Goal: Information Seeking & Learning: Learn about a topic

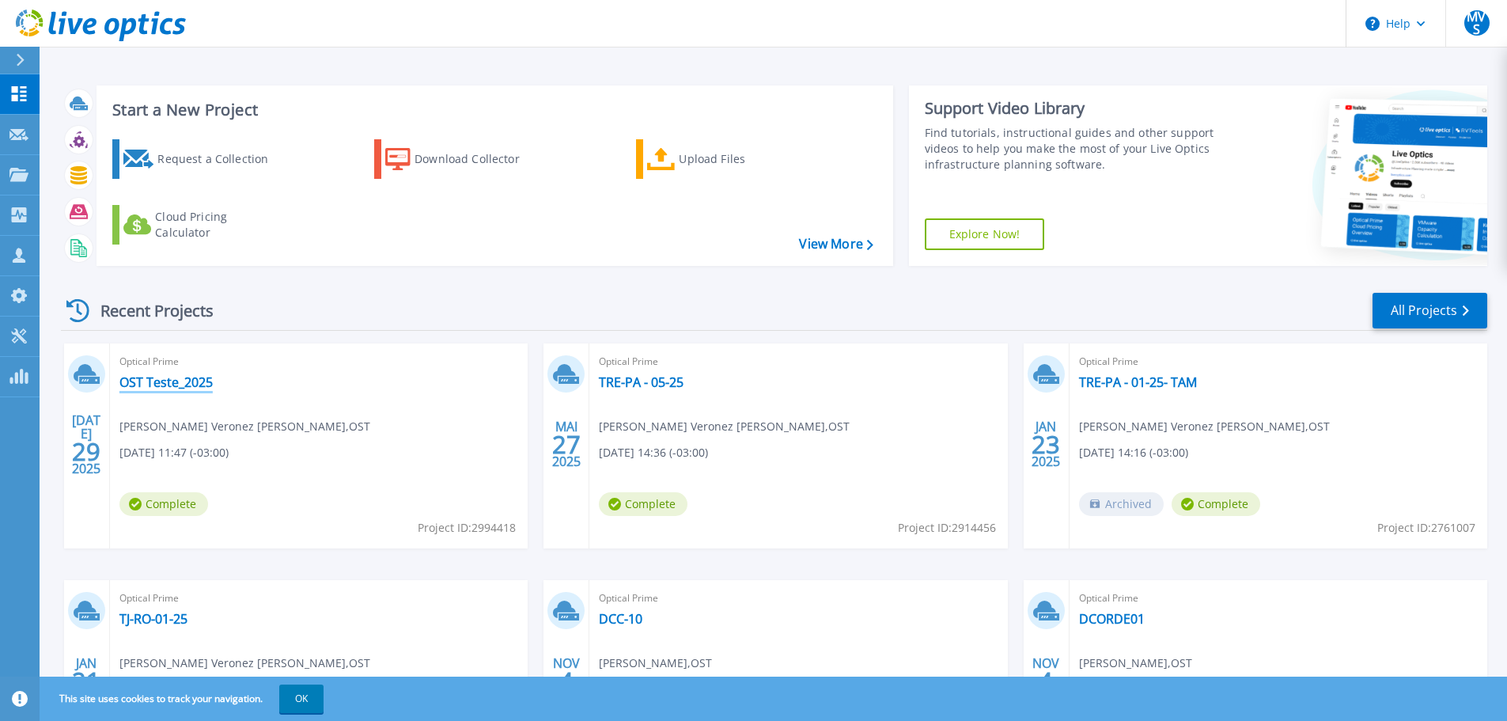
click at [184, 378] on link "OST Teste_2025" at bounding box center [165, 382] width 93 height 16
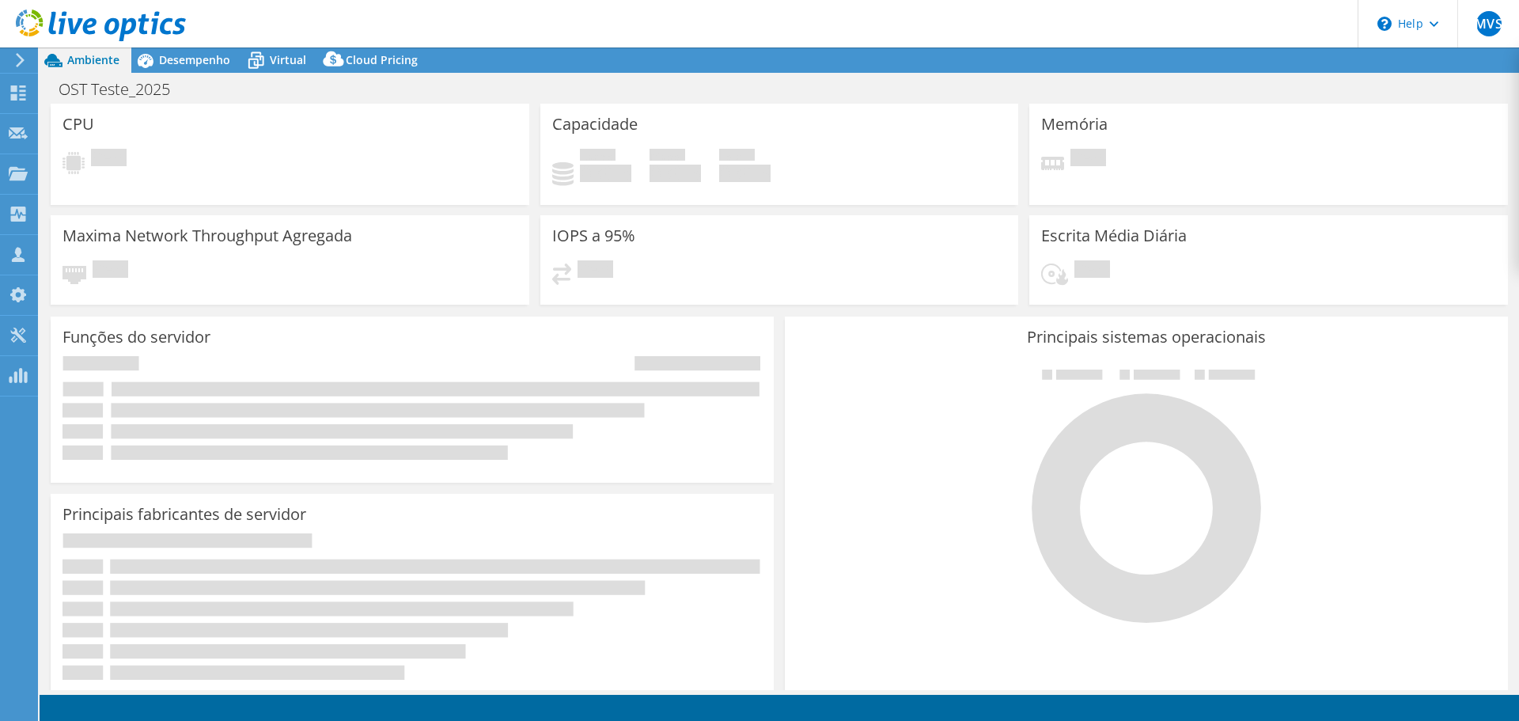
select select "USD"
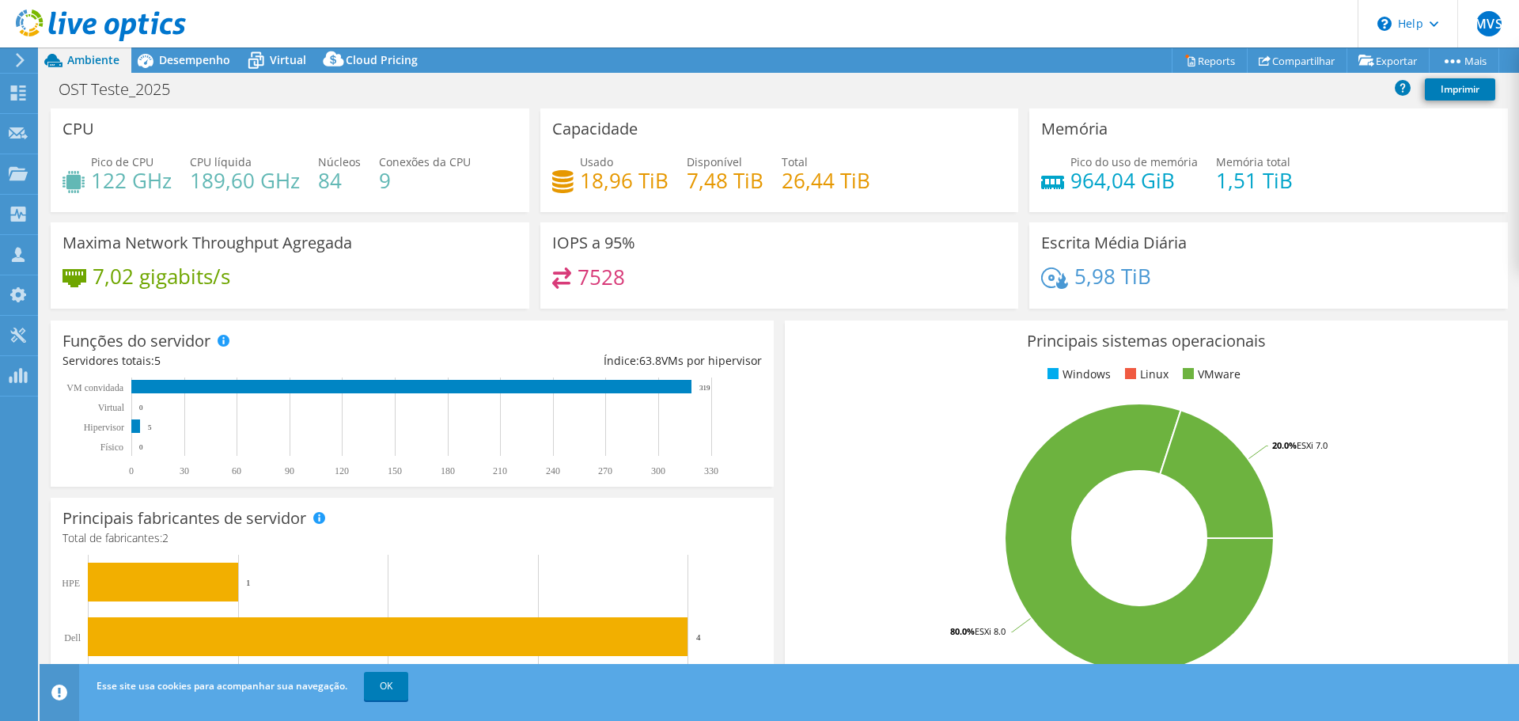
click at [189, 46] on header "MVS Parceiro de Canal [PERSON_NAME] Veronez Souza [EMAIL_ADDRESS][DOMAIN_NAME] …" at bounding box center [759, 23] width 1519 height 47
click at [185, 56] on span "Desempenho" at bounding box center [194, 59] width 71 height 15
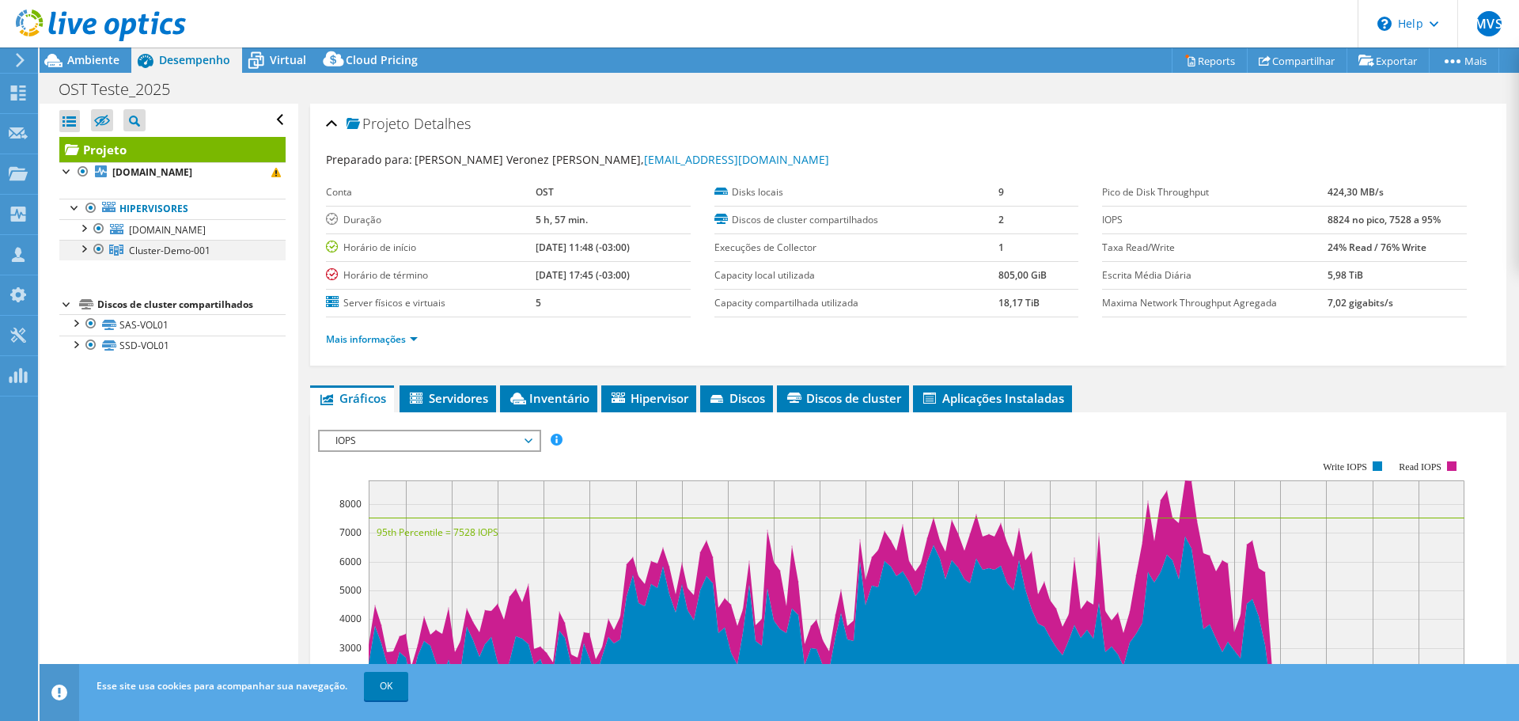
click at [85, 248] on div at bounding box center [83, 248] width 16 height 16
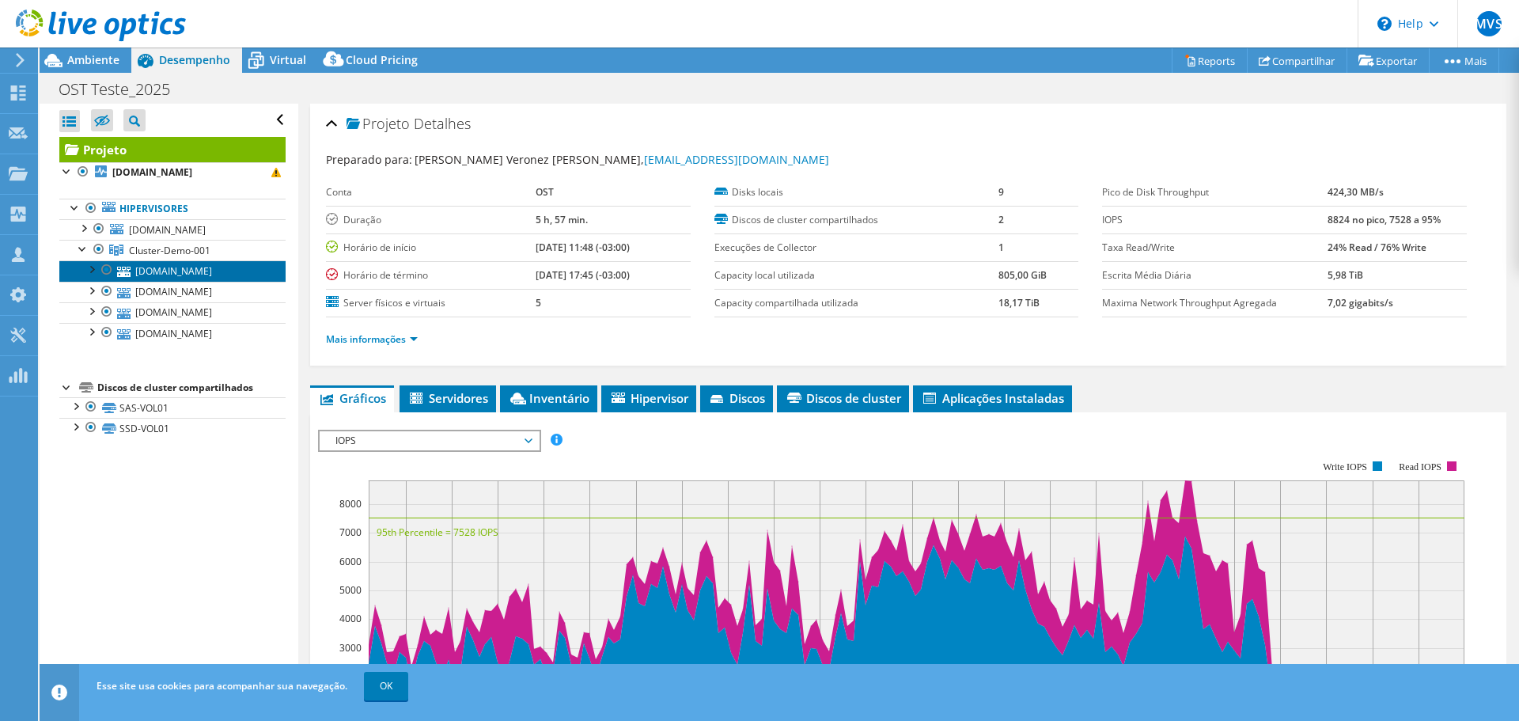
click at [172, 271] on link "[DOMAIN_NAME]" at bounding box center [172, 270] width 226 height 21
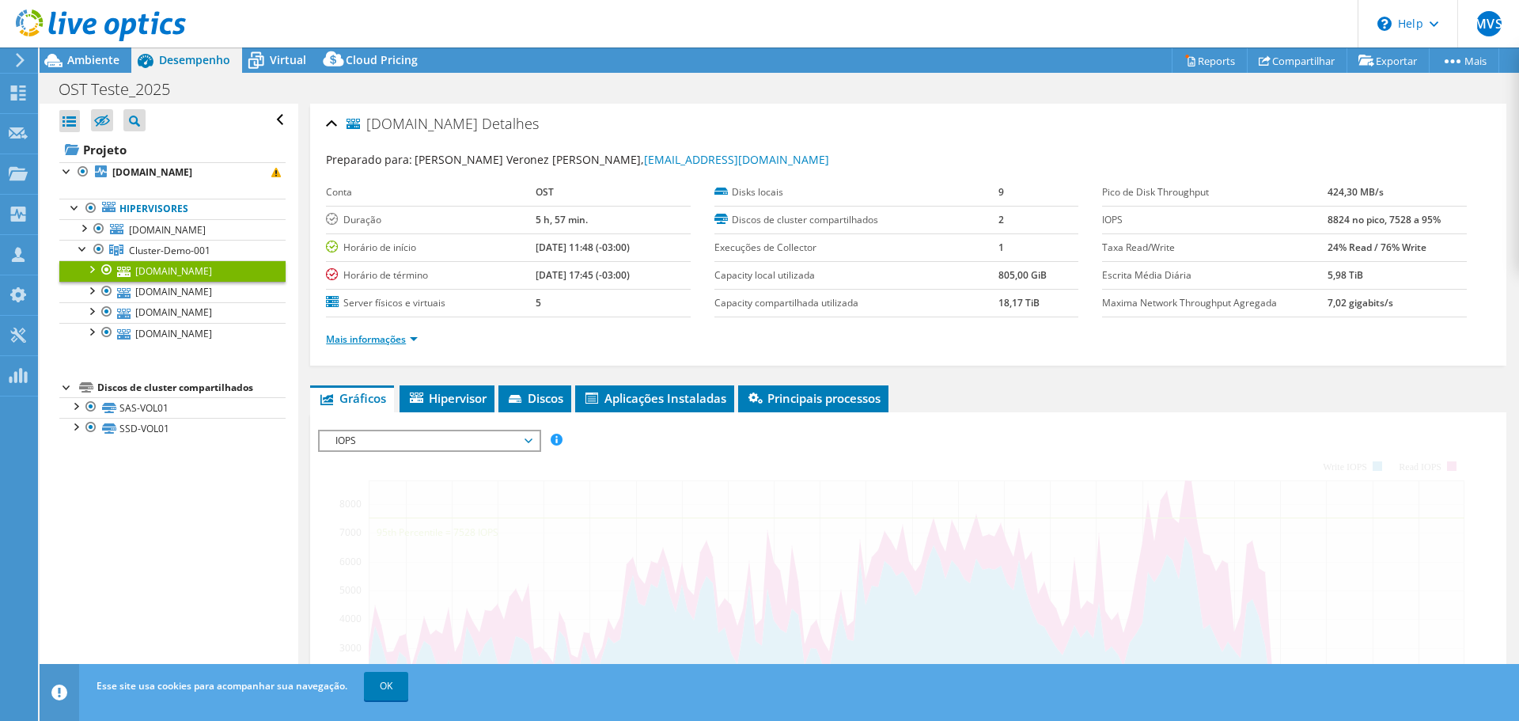
click at [403, 336] on link "Mais informações" at bounding box center [372, 338] width 92 height 13
click at [414, 337] on link "Mais informações" at bounding box center [372, 338] width 92 height 13
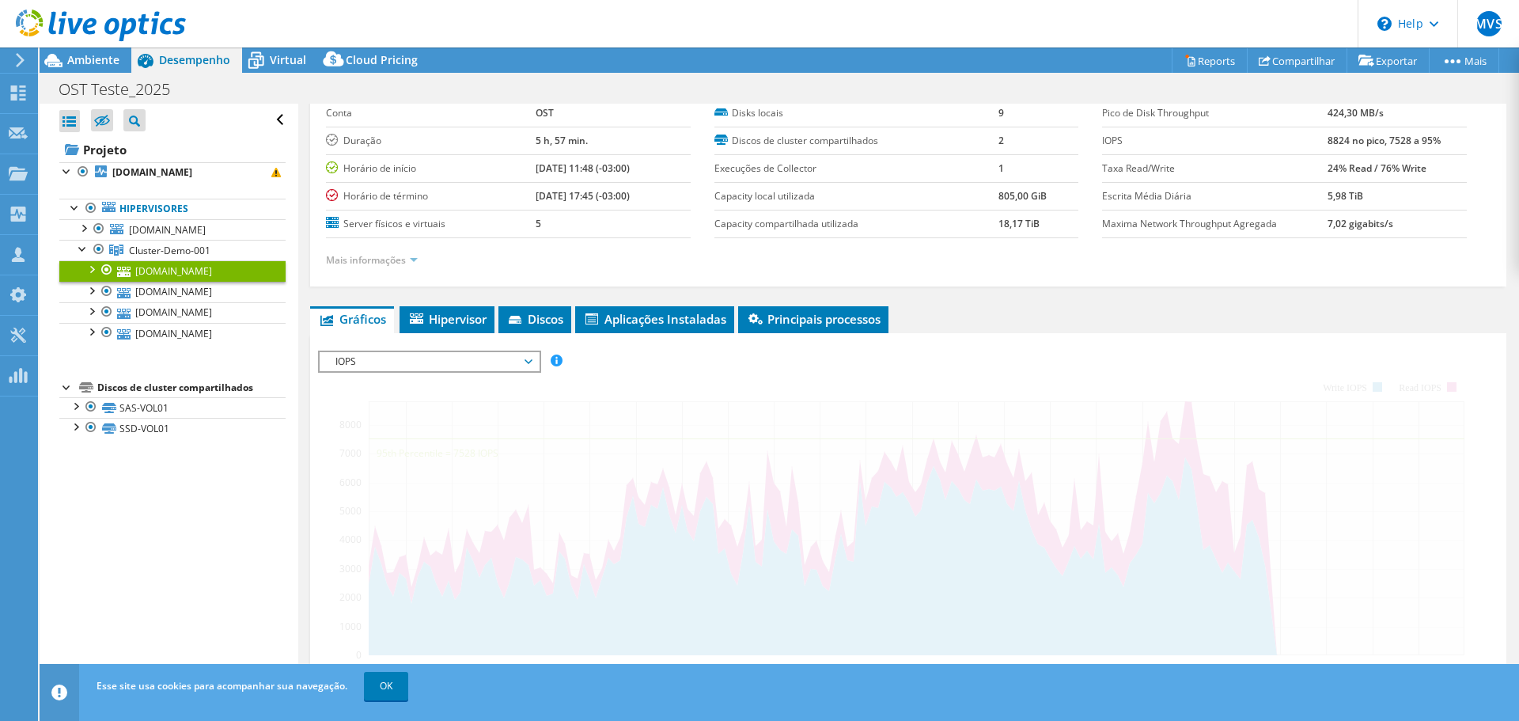
click at [476, 365] on div "IOPS Disk Throughput Tamanho de E/S Latência Profundidade da fila Porcentagem d…" at bounding box center [908, 620] width 1180 height 540
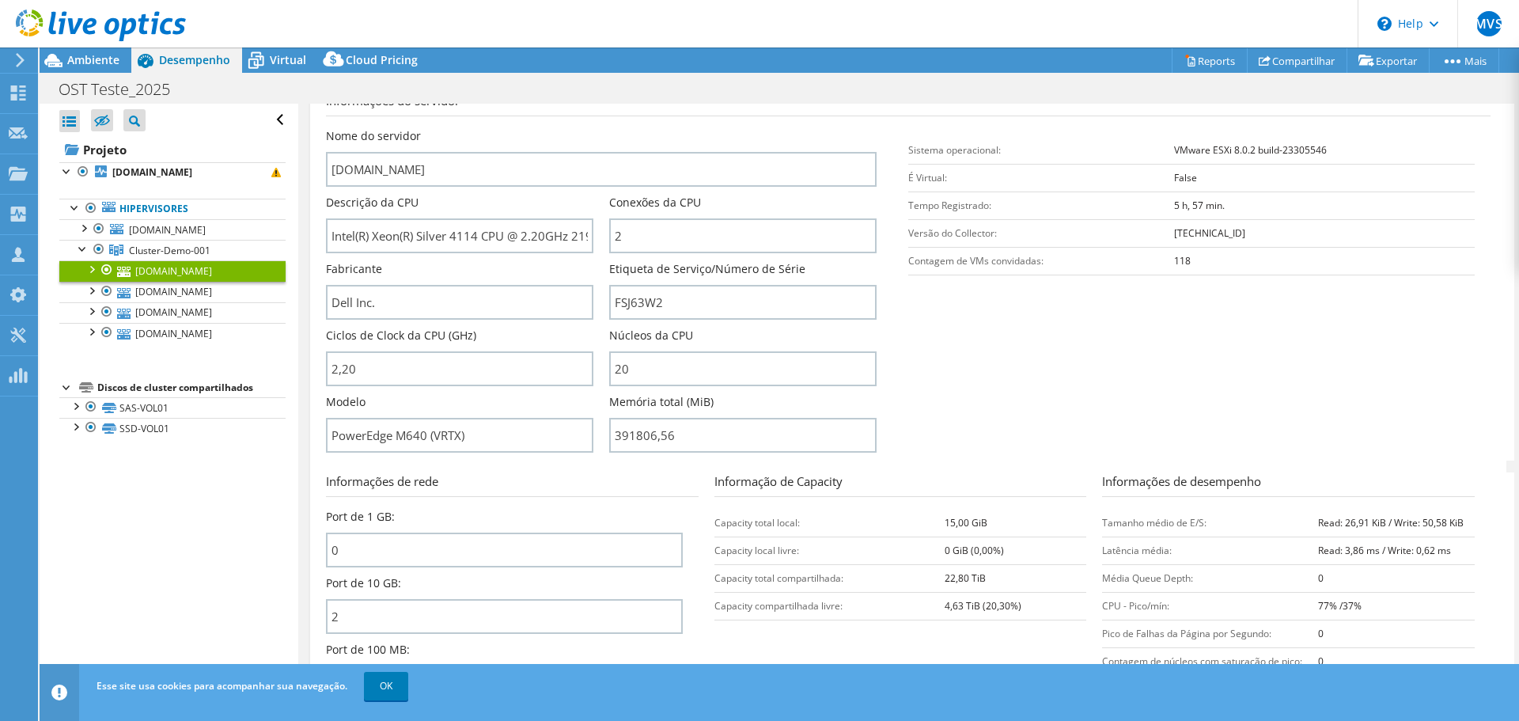
scroll to position [0, 0]
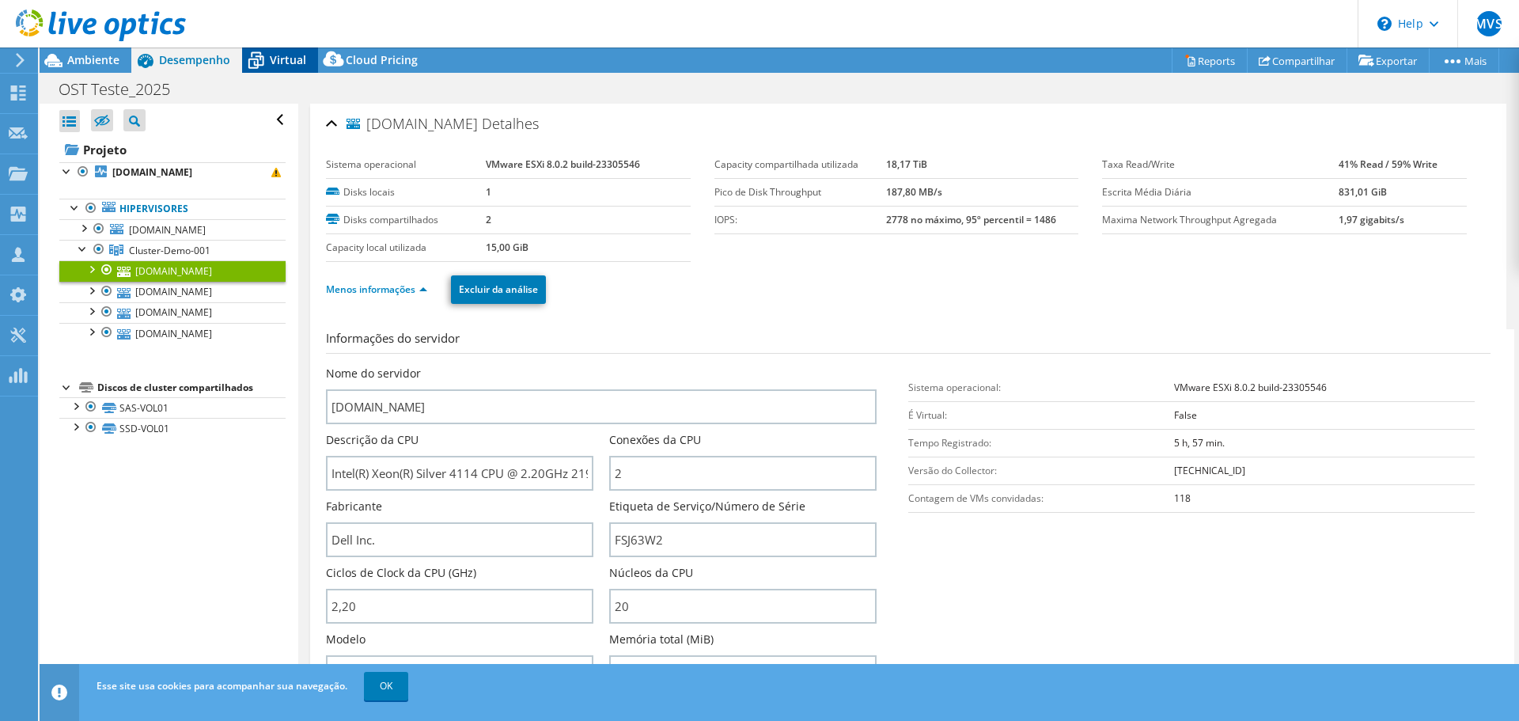
click at [265, 57] on icon at bounding box center [256, 61] width 28 height 28
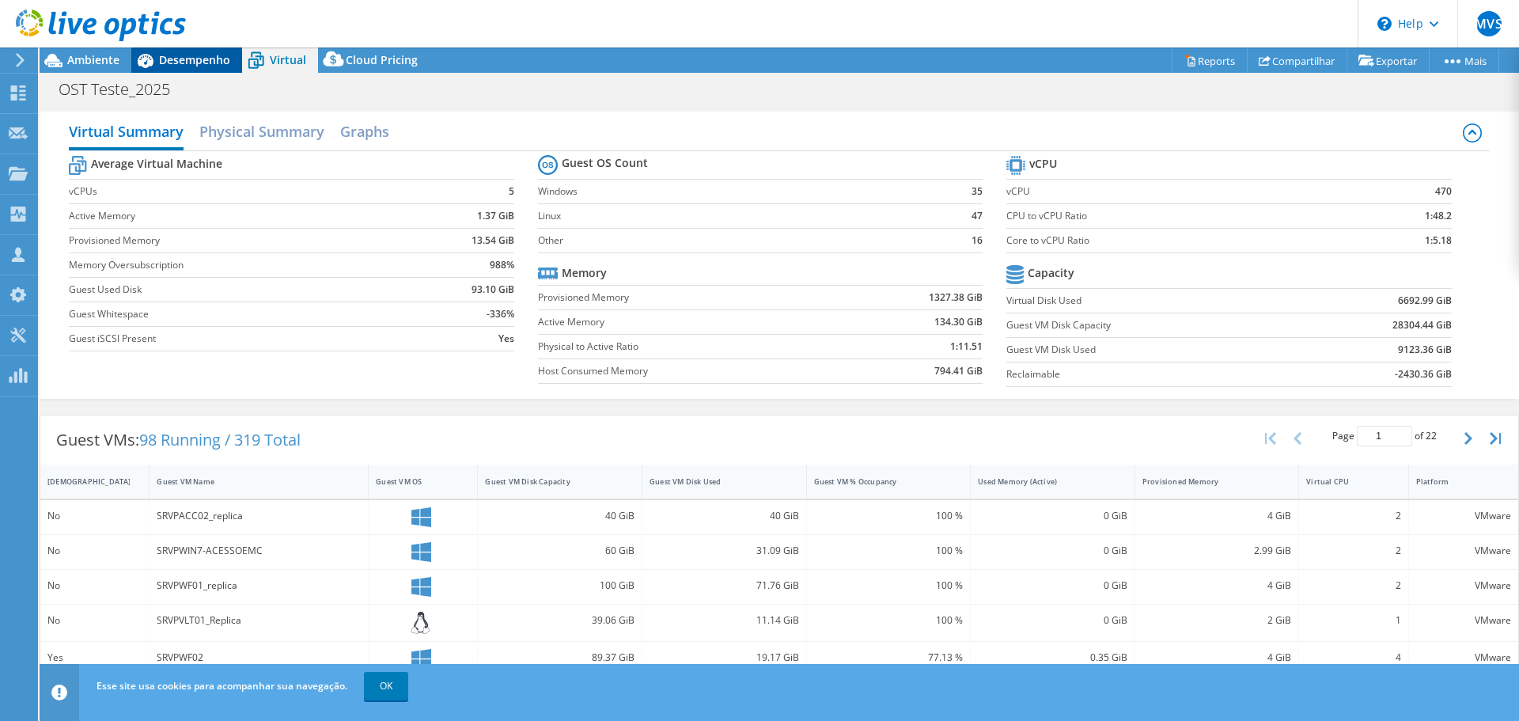
click at [180, 59] on span "Desempenho" at bounding box center [194, 59] width 71 height 15
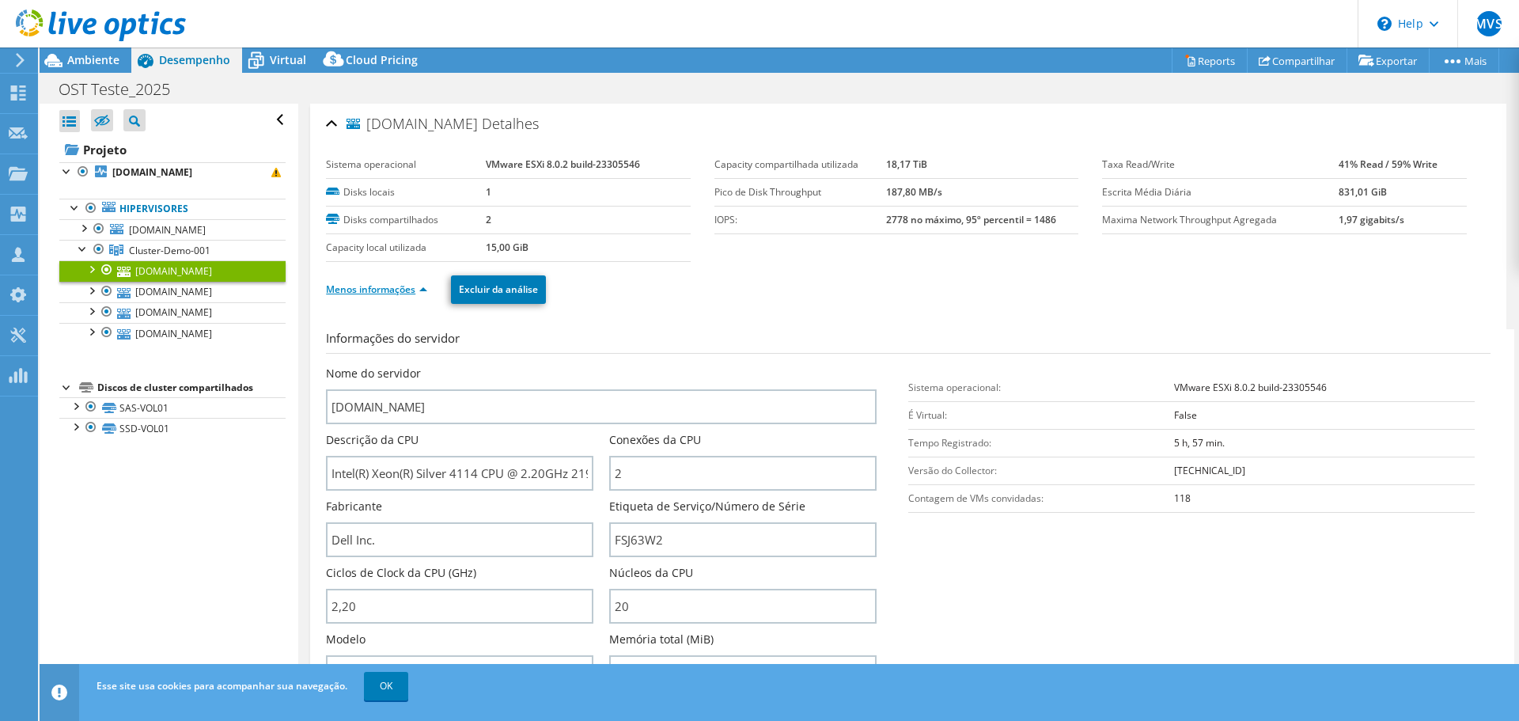
click at [417, 285] on link "Menos informações" at bounding box center [376, 288] width 101 height 13
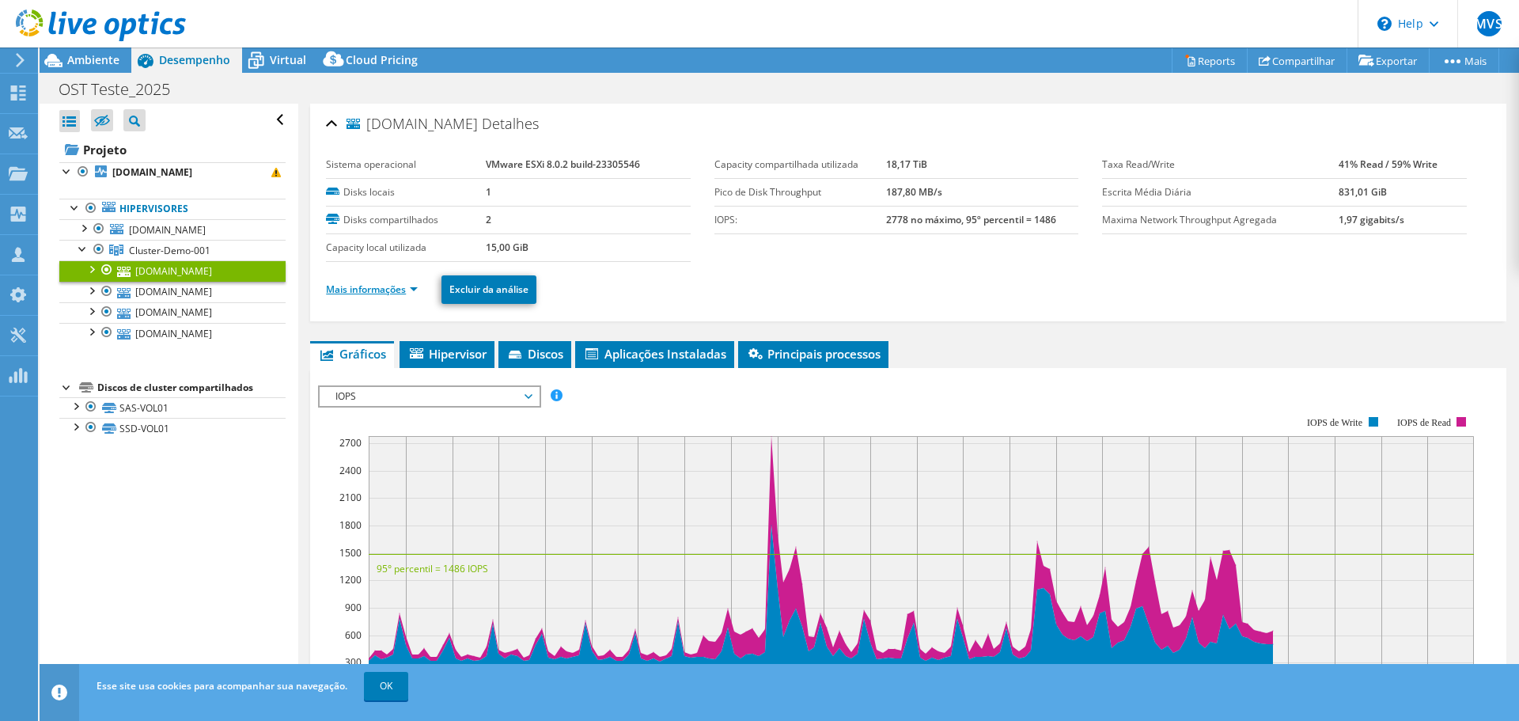
click at [411, 287] on link "Mais informações" at bounding box center [372, 288] width 92 height 13
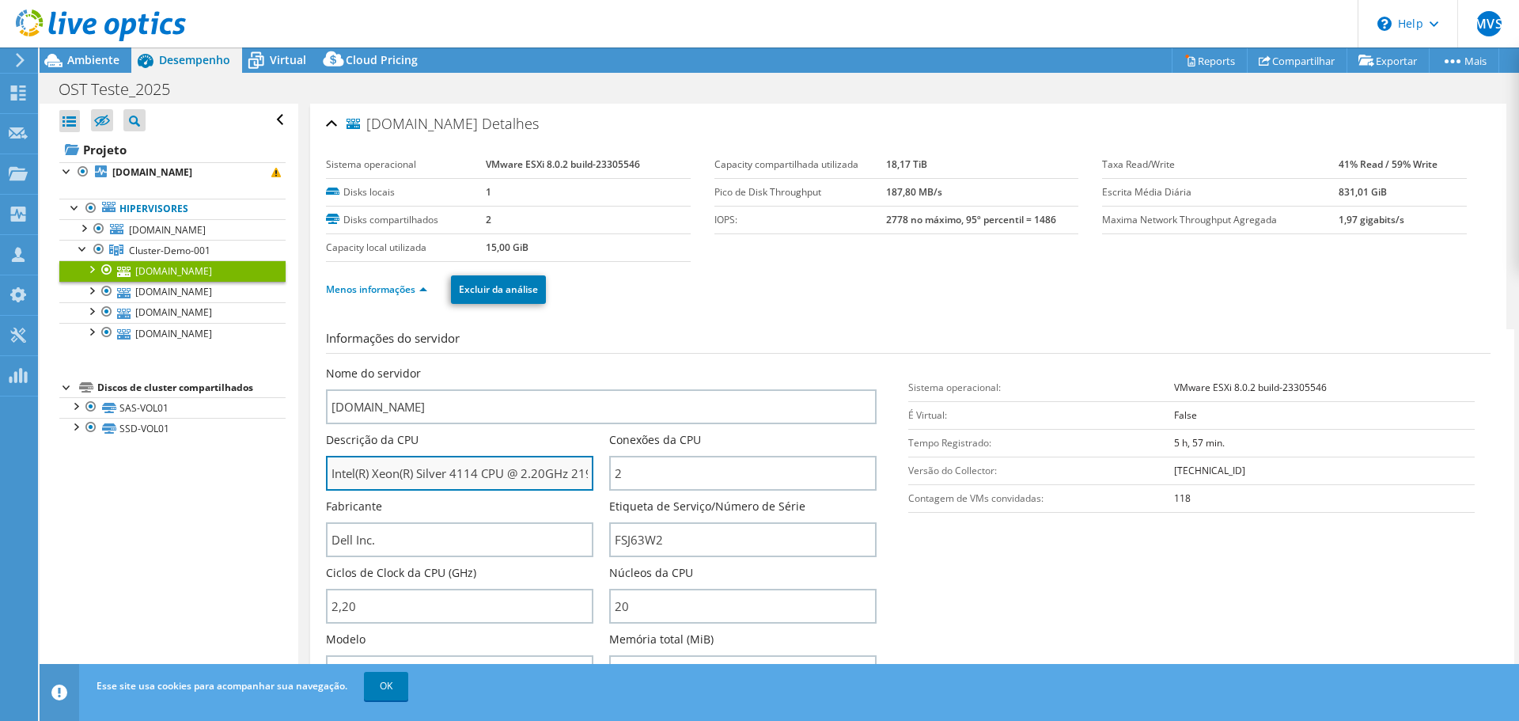
scroll to position [0, 33]
drag, startPoint x: 483, startPoint y: 469, endPoint x: 601, endPoint y: 468, distance: 118.7
click at [601, 468] on div "Descrição da CPU Intel(R) Xeon(R) Silver 4114 CPU @ 2.20GHz 219 GHz" at bounding box center [467, 461] width 283 height 59
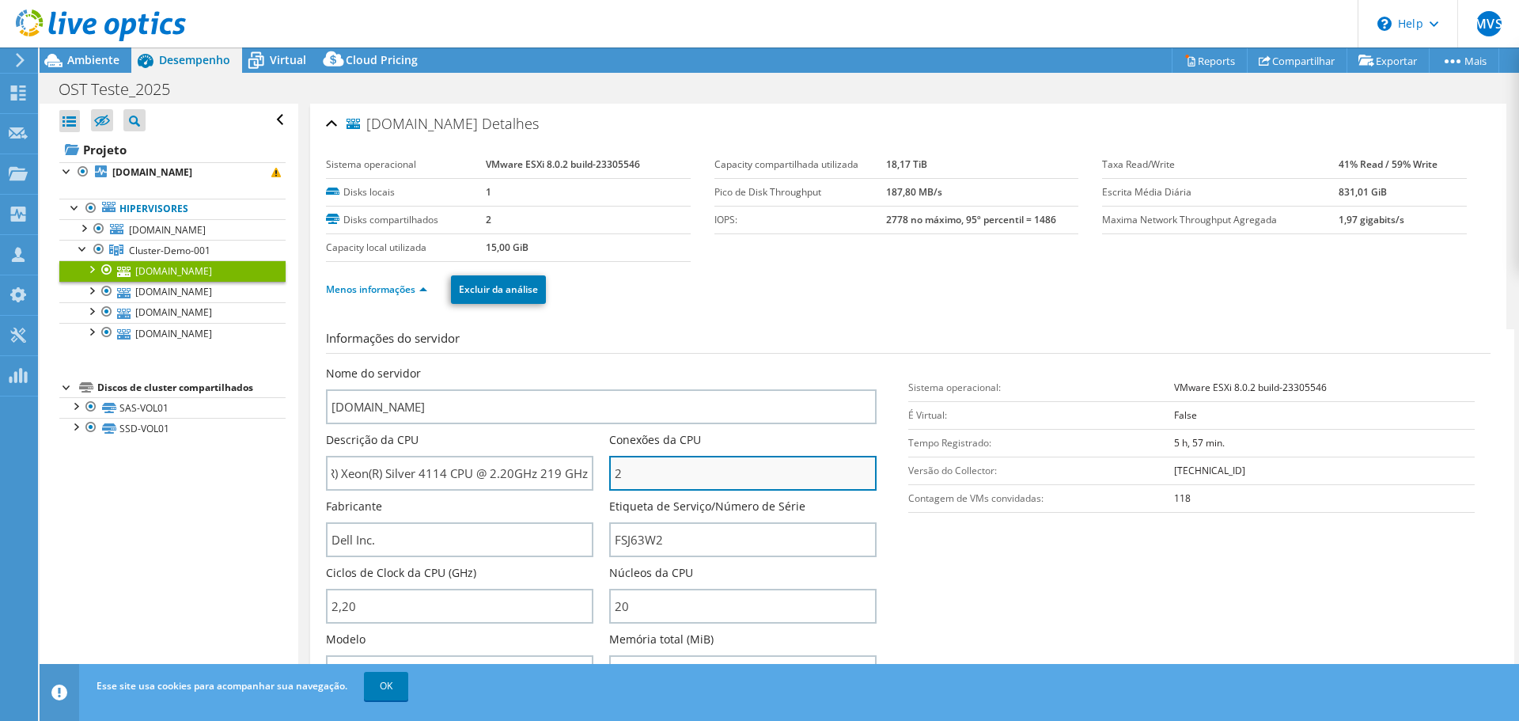
scroll to position [0, 0]
click at [634, 471] on input "2" at bounding box center [742, 473] width 267 height 35
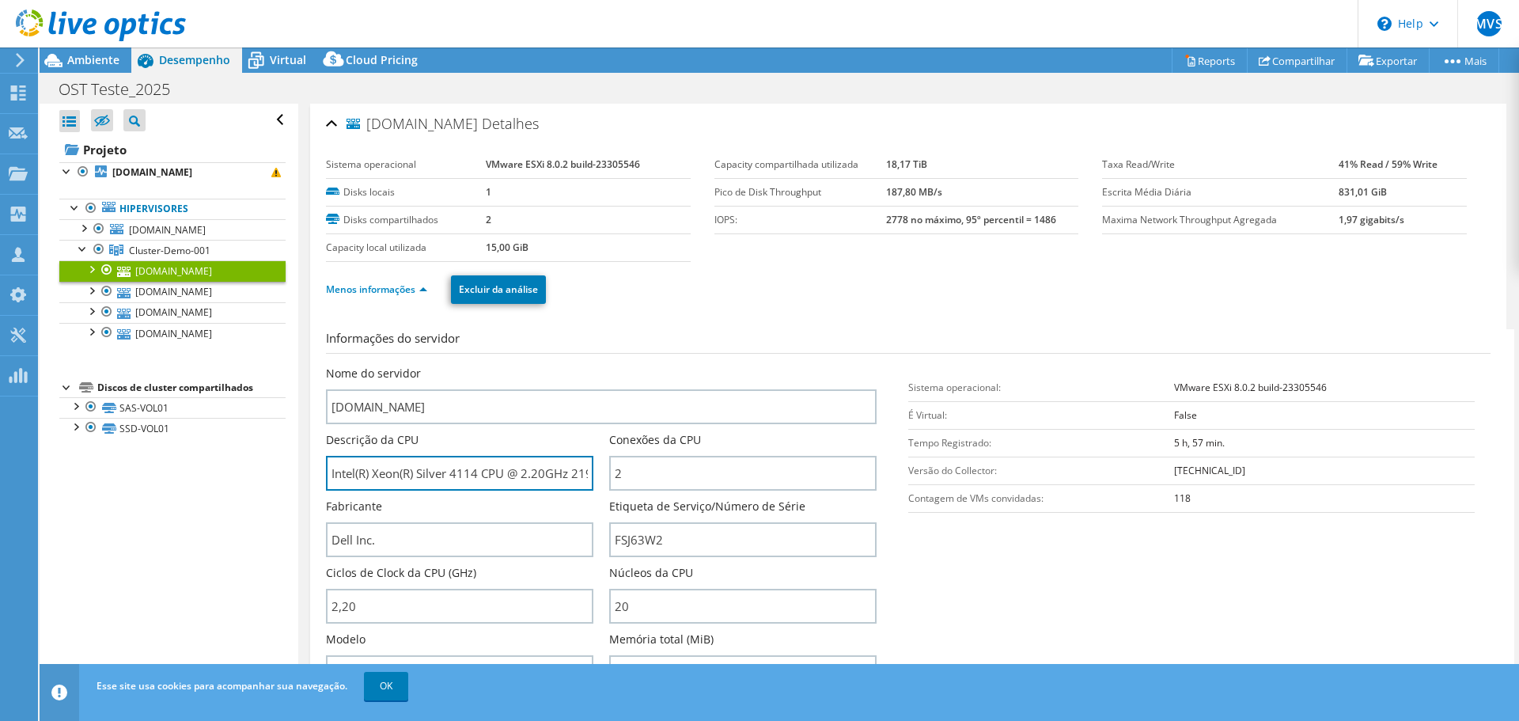
drag, startPoint x: 479, startPoint y: 468, endPoint x: 251, endPoint y: 475, distance: 228.7
click at [251, 475] on div "Abrir Todos Fechar Todos Ocultar nós excluídos Filtro de árvore do projeto" at bounding box center [779, 397] width 1479 height 586
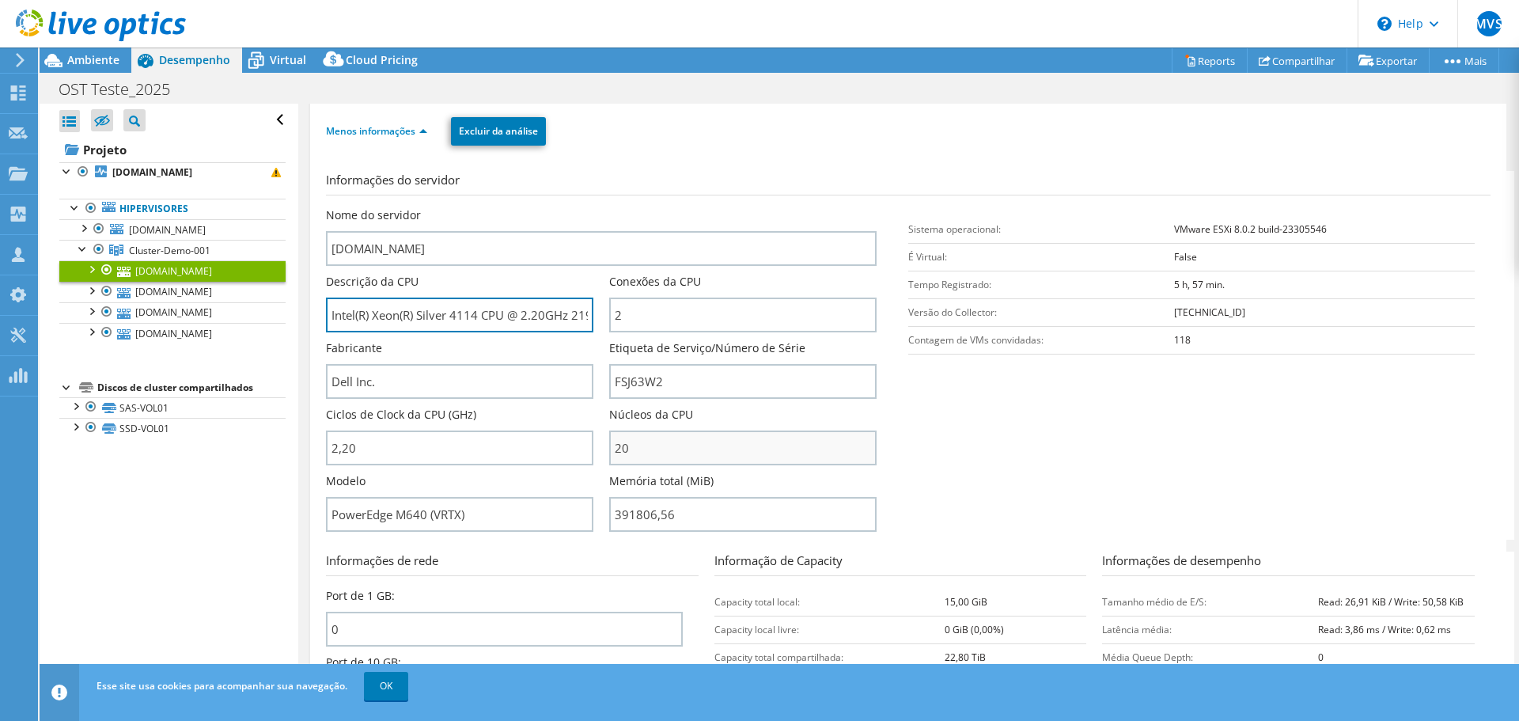
scroll to position [316, 0]
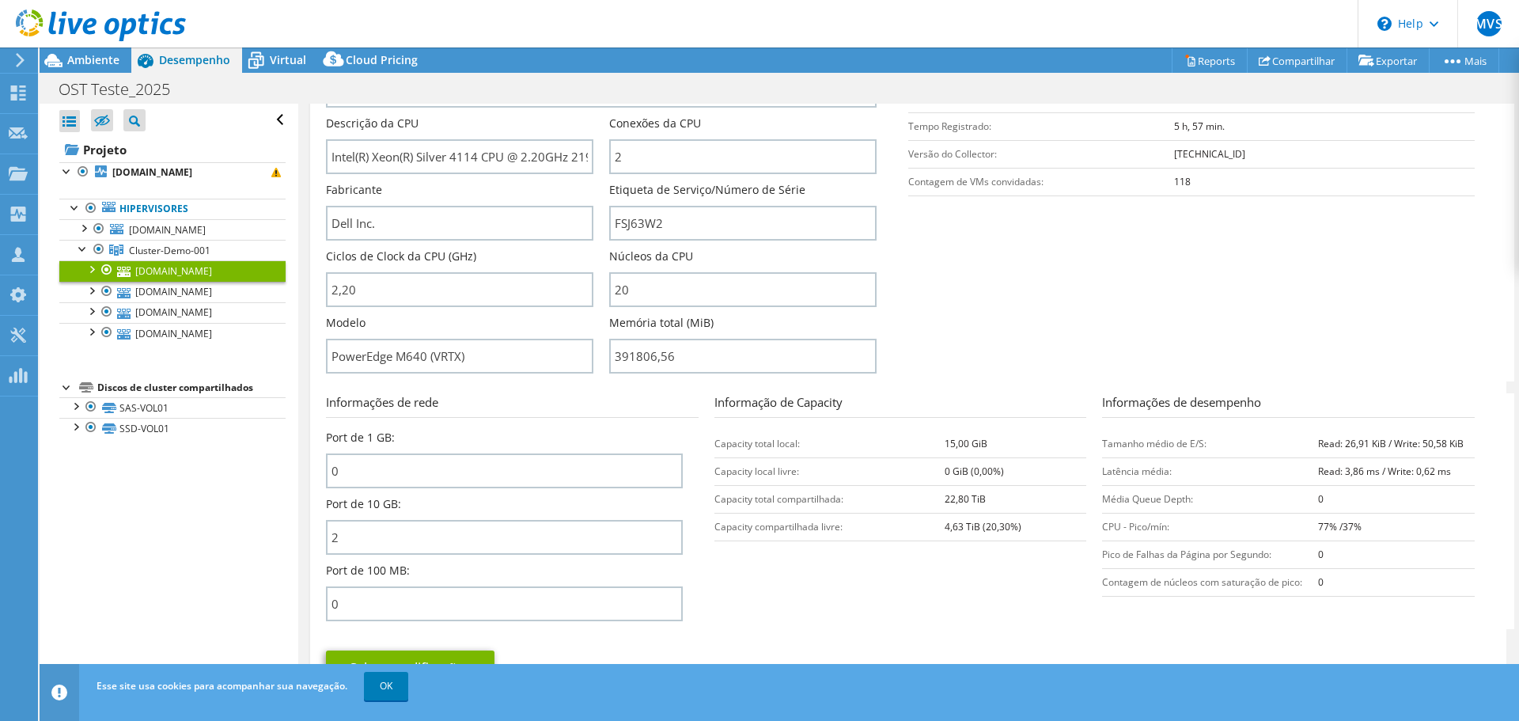
click at [989, 329] on section "Informações do servidor Nome do servidor [DOMAIN_NAME] Descrição da CPU Intel(R…" at bounding box center [912, 197] width 1172 height 369
